Goal: Go to known website: Access a specific website the user already knows

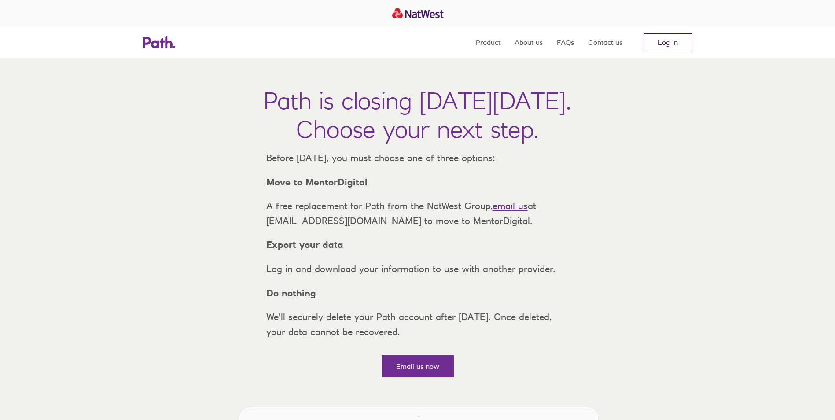
click at [679, 46] on link "Log in" at bounding box center [667, 42] width 49 height 18
